Goal: Task Accomplishment & Management: Manage account settings

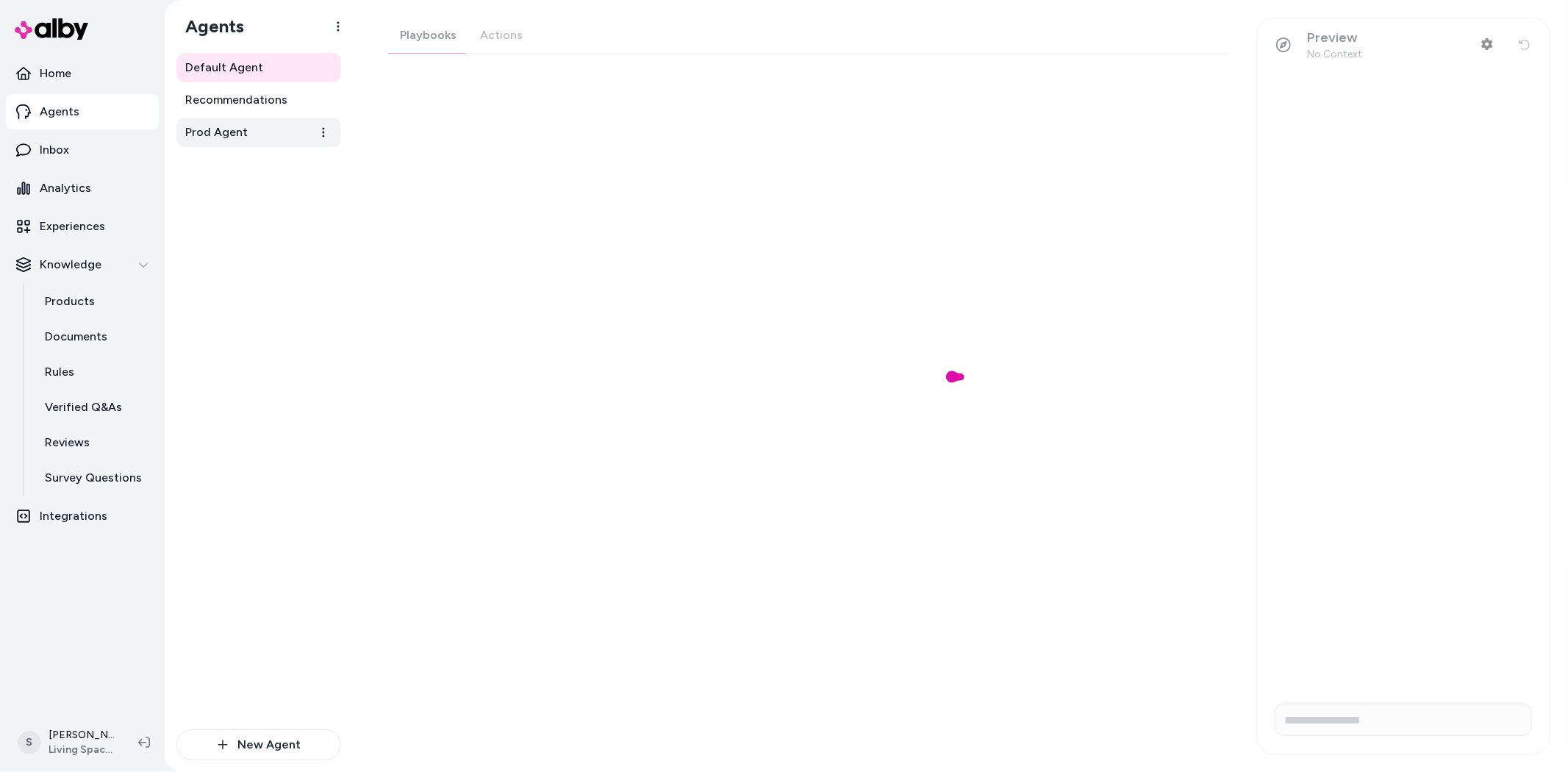
click at [262, 139] on link "Prod Agent" at bounding box center [259, 132] width 164 height 30
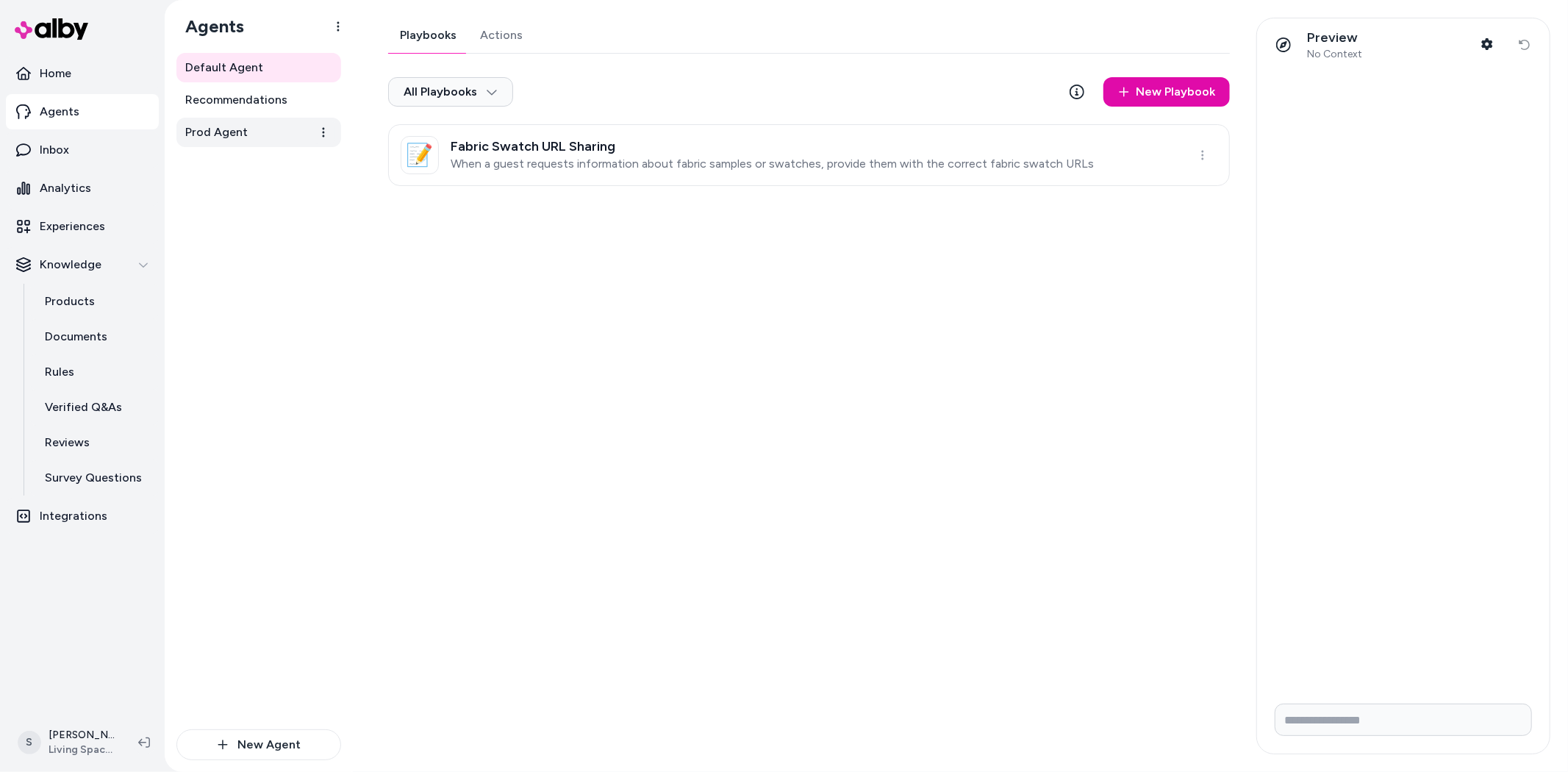
click at [213, 128] on span "Prod Agent" at bounding box center [217, 132] width 63 height 18
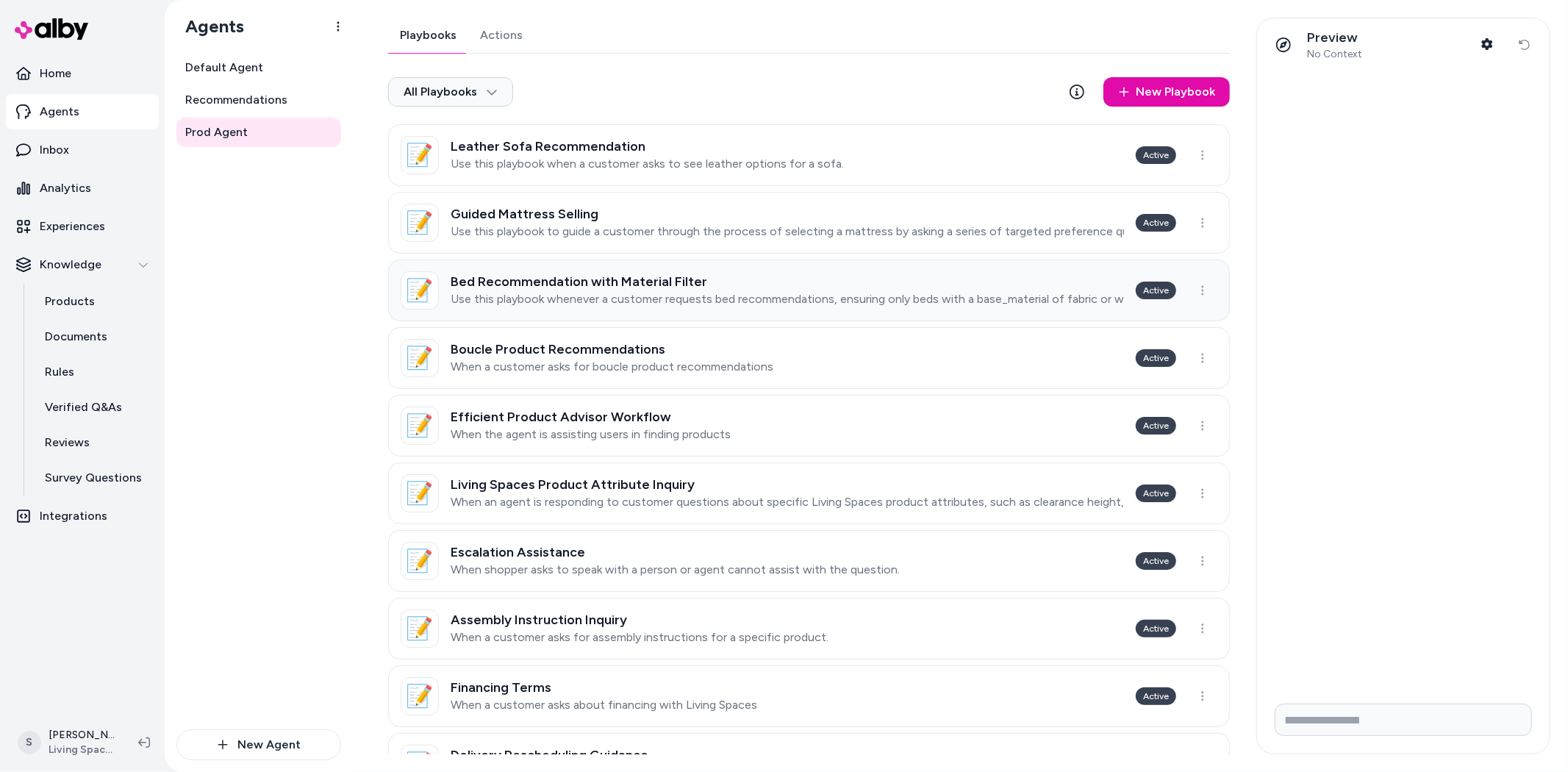
click at [840, 270] on link "📝 Bed Recommendation with Material Filter Use this playbook whenever a customer…" at bounding box center [809, 290] width 842 height 62
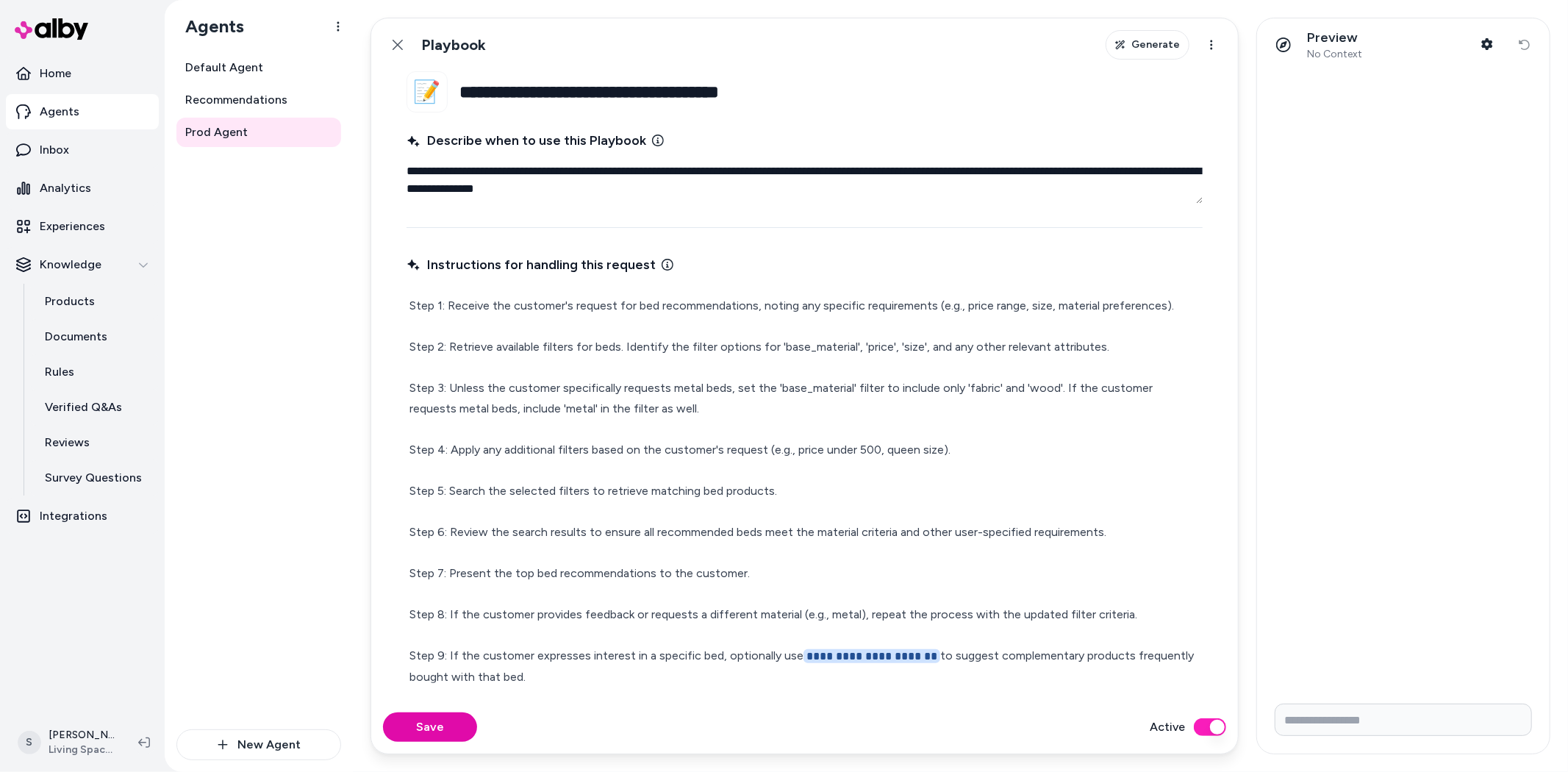
click at [1206, 731] on button "Active" at bounding box center [1210, 727] width 32 height 18
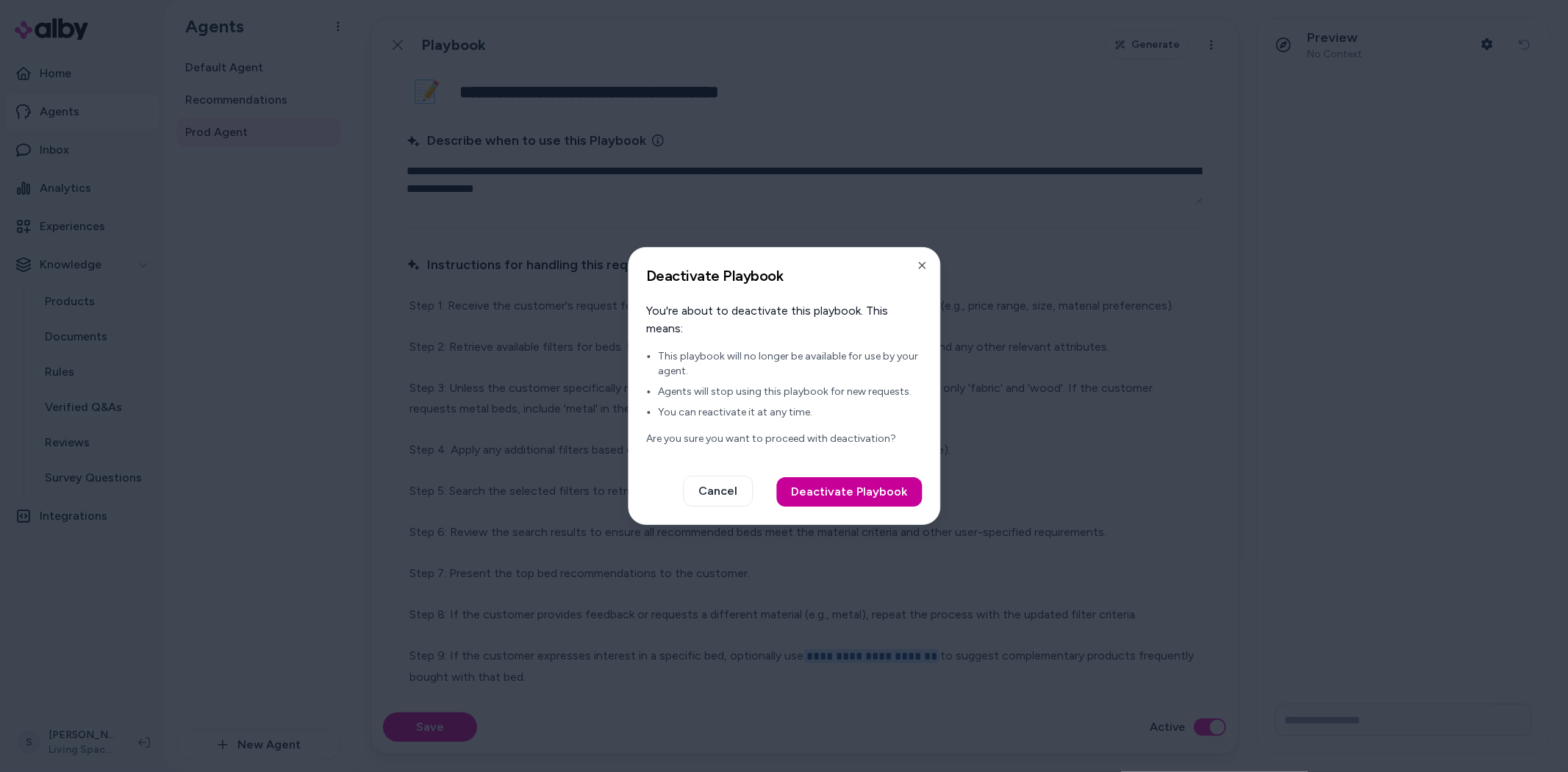
click at [821, 503] on button "Deactivate Playbook" at bounding box center [850, 492] width 146 height 30
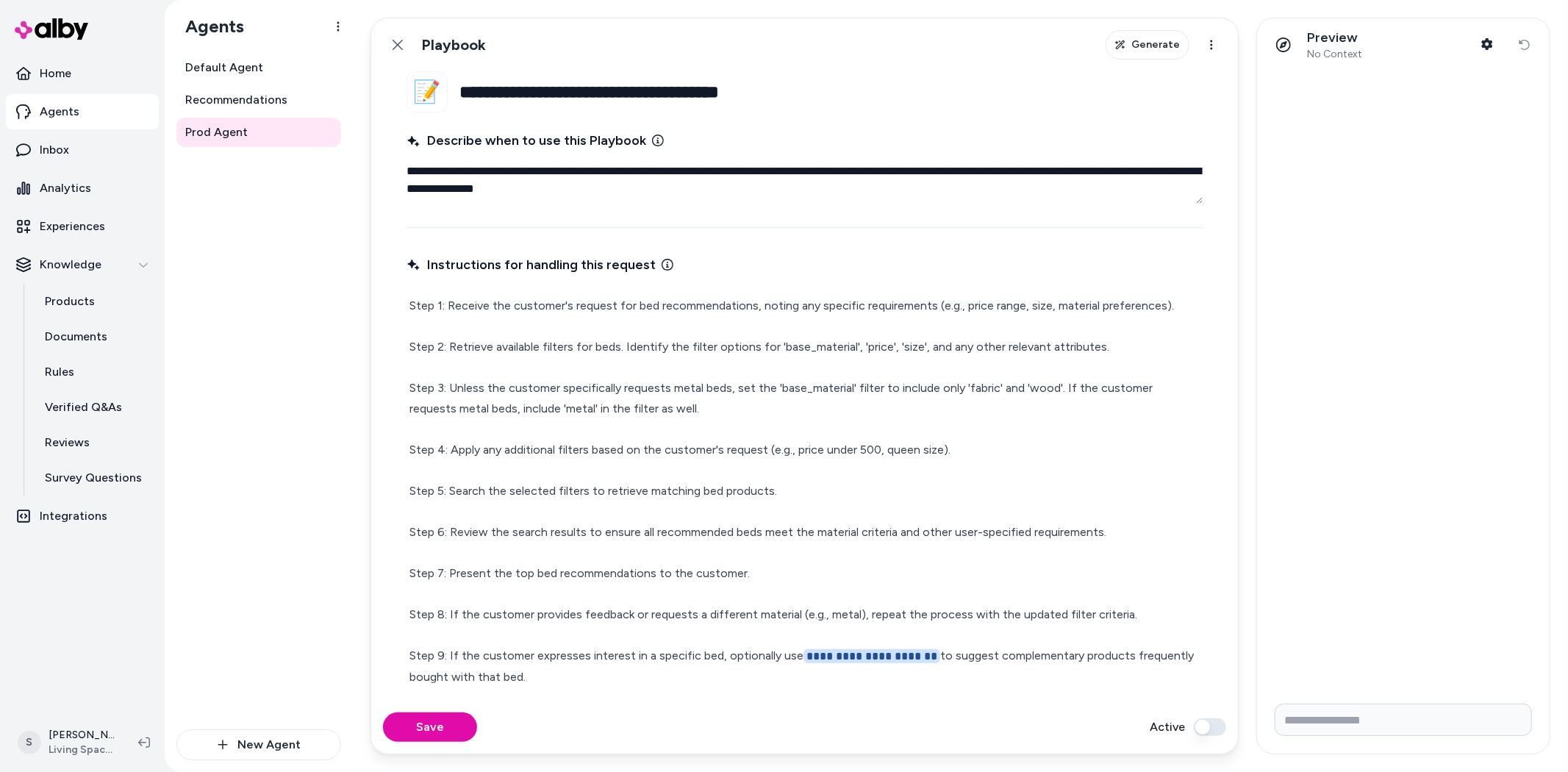
type textarea "*"
